Goal: Find contact information: Find contact information

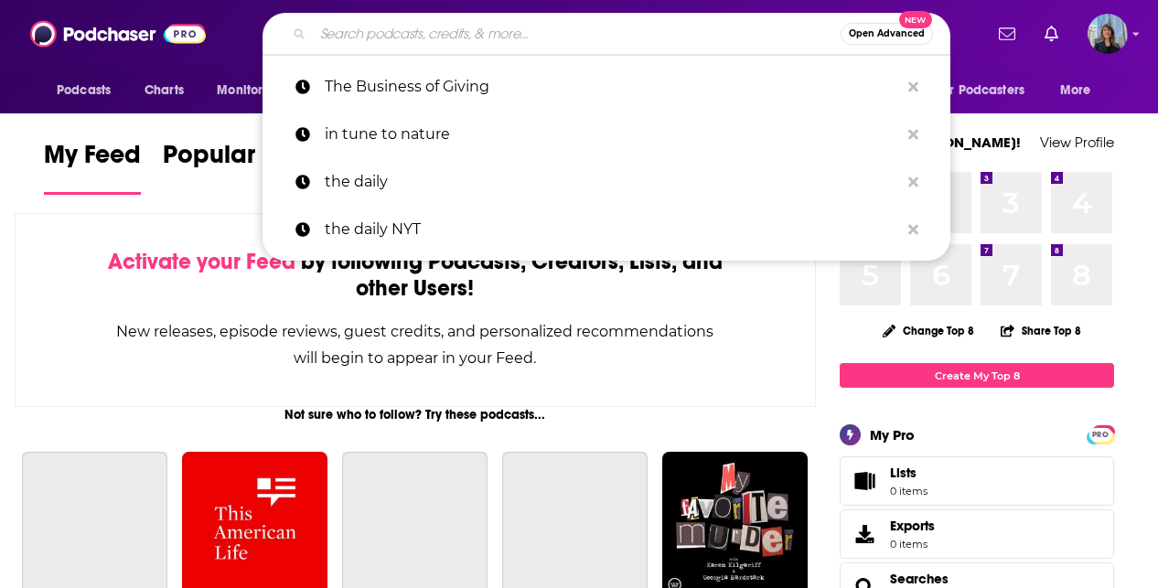
click at [569, 41] on input "Search podcasts, credits, & more..." at bounding box center [577, 33] width 528 height 29
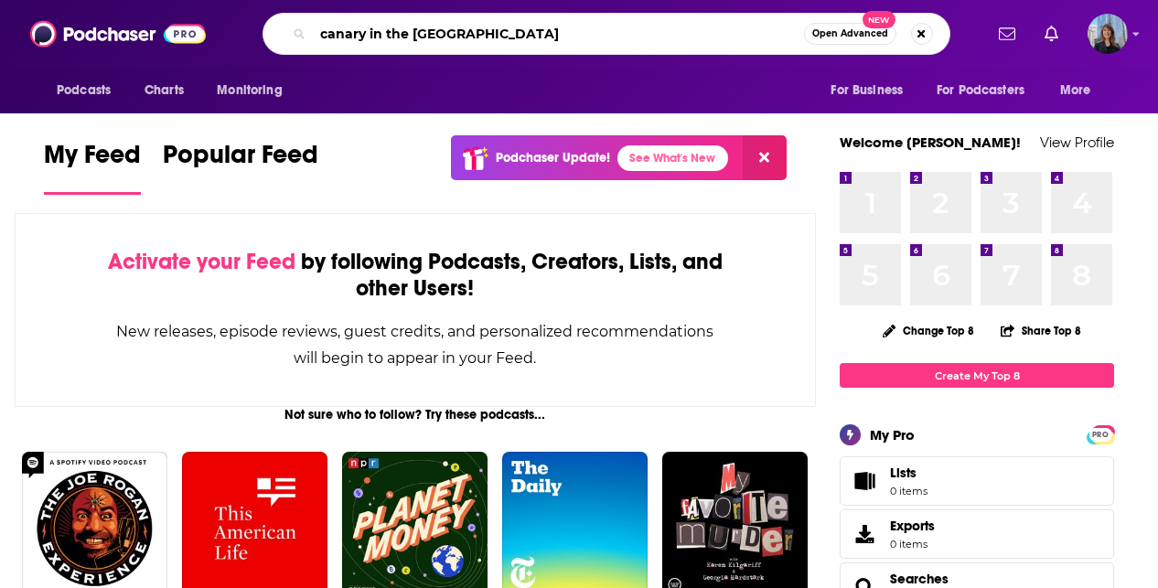
type input "canary in the [GEOGRAPHIC_DATA]"
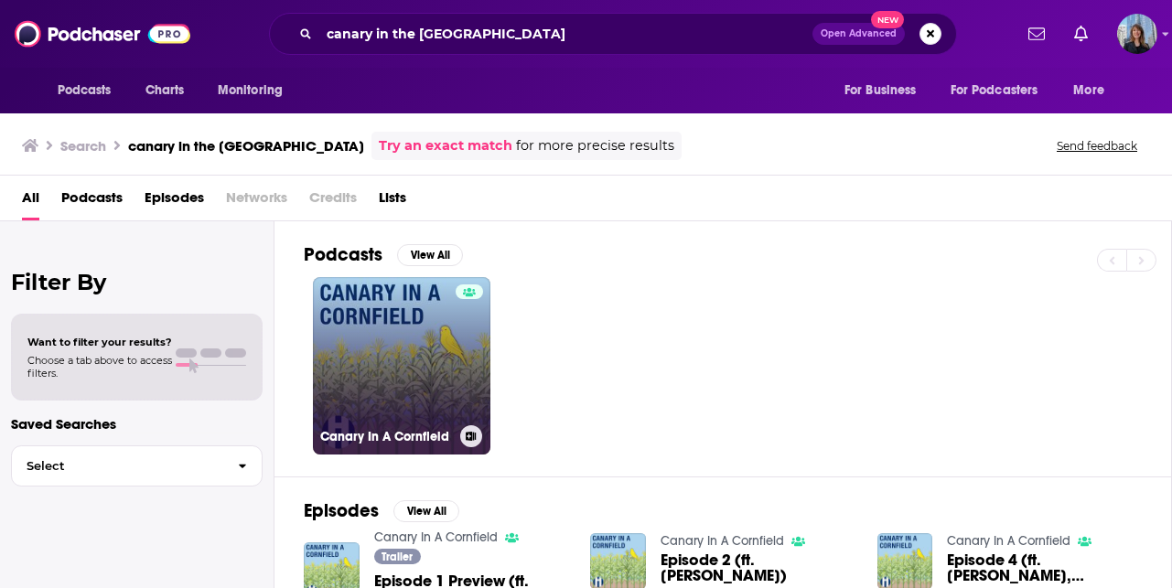
click at [427, 338] on link "Canary In A Cornfield" at bounding box center [401, 365] width 177 height 177
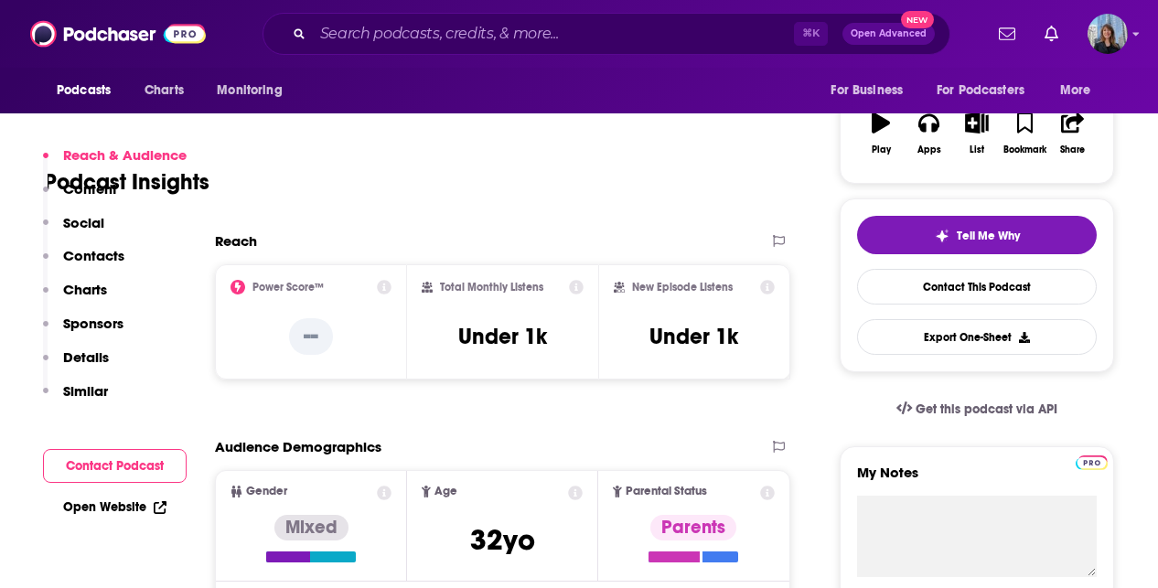
scroll to position [349, 0]
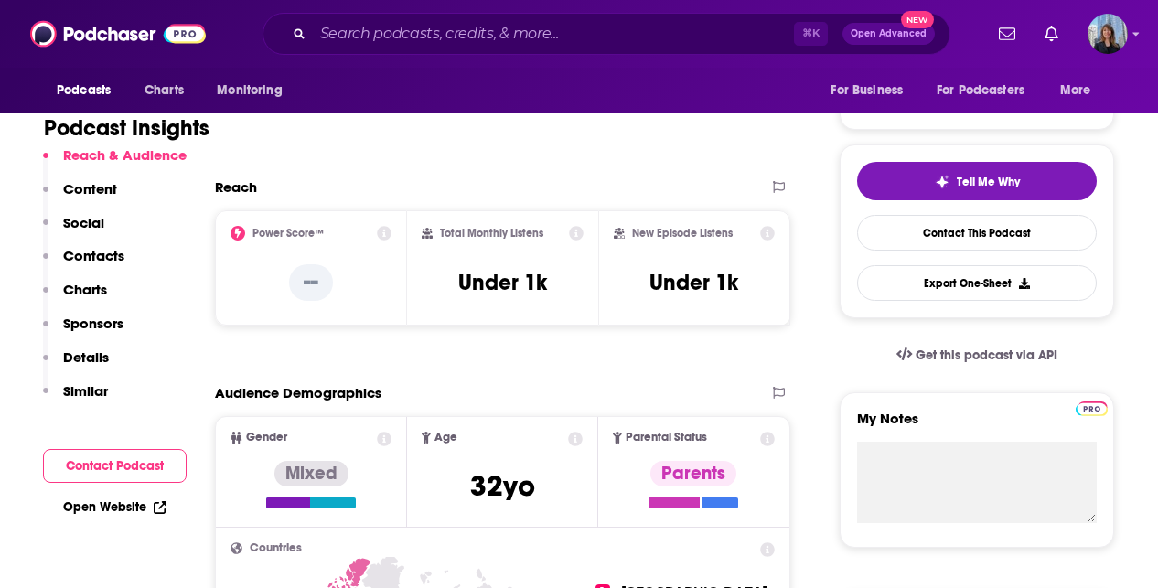
click at [106, 468] on button "Contact Podcast" at bounding box center [115, 466] width 144 height 34
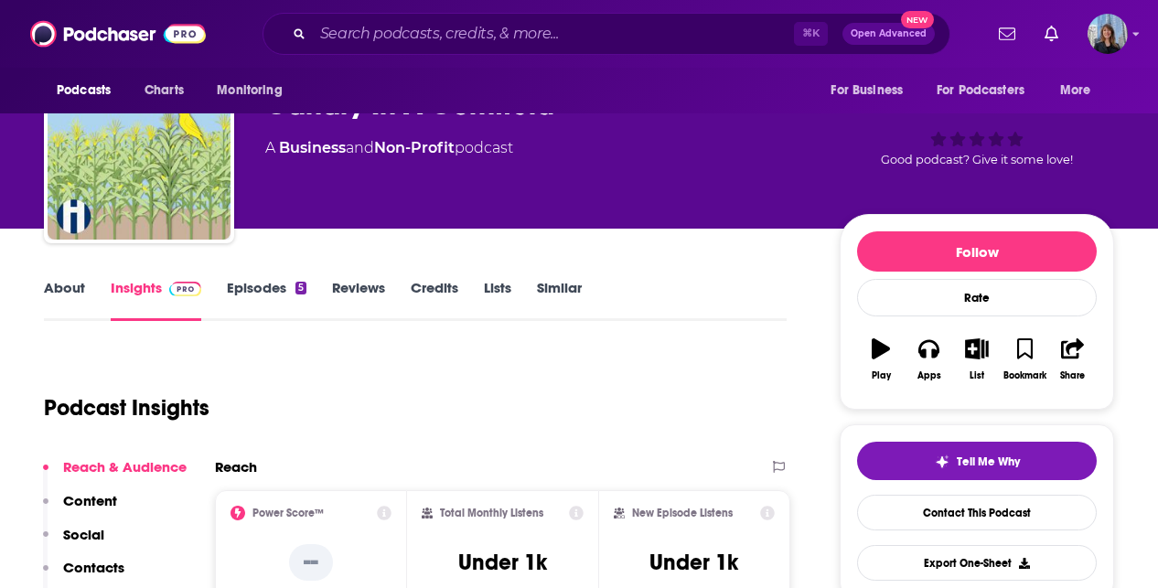
scroll to position [0, 0]
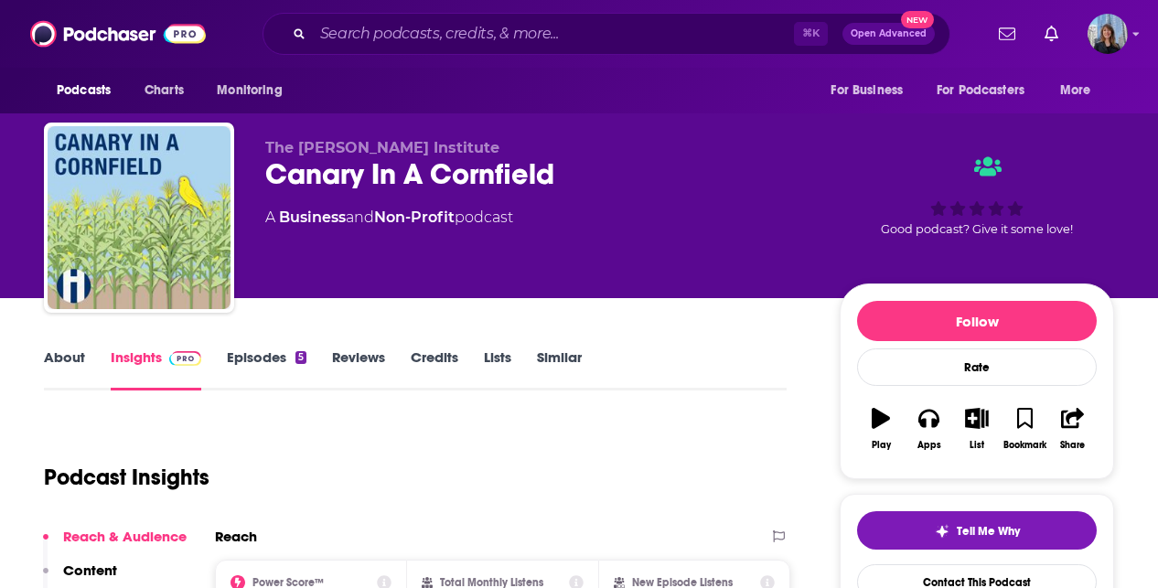
click at [433, 173] on div "Canary In A Cornfield" at bounding box center [537, 174] width 545 height 36
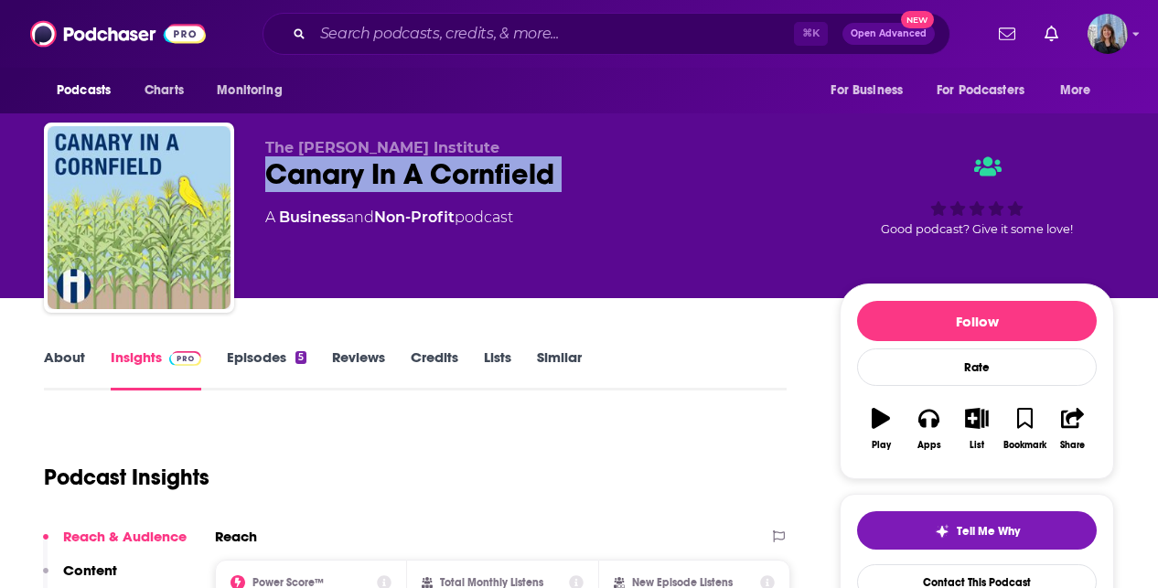
click at [433, 173] on div "Canary In A Cornfield" at bounding box center [537, 174] width 545 height 36
copy div "Canary In A Cornfield"
